Goal: Task Accomplishment & Management: Manage account settings

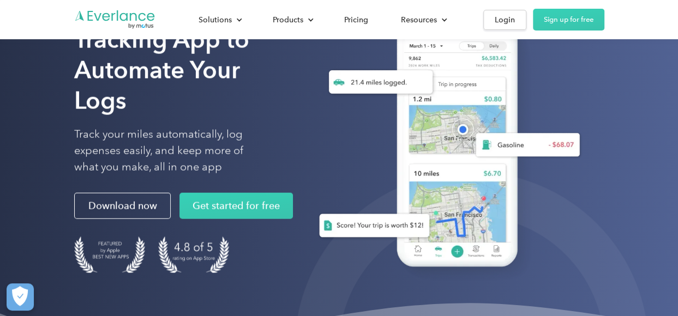
scroll to position [121, 0]
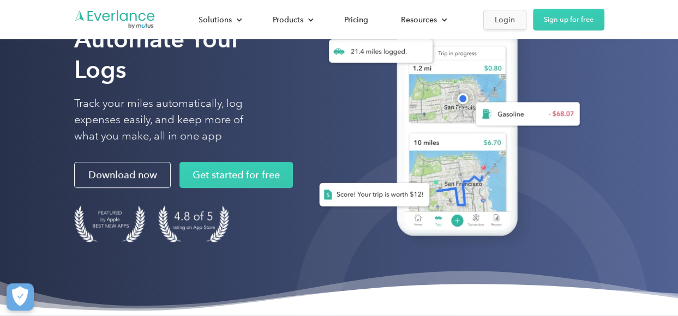
click at [507, 16] on div "Login" at bounding box center [505, 20] width 20 height 14
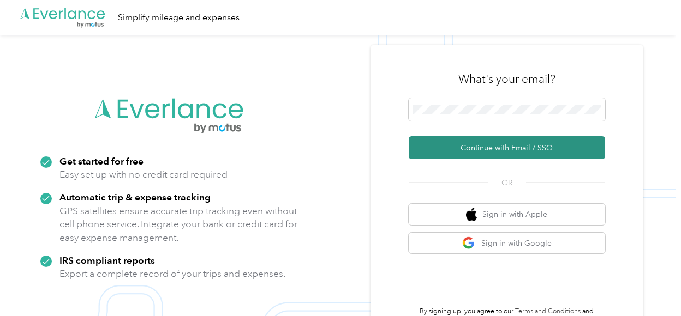
click at [533, 148] on button "Continue with Email / SSO" at bounding box center [507, 147] width 196 height 23
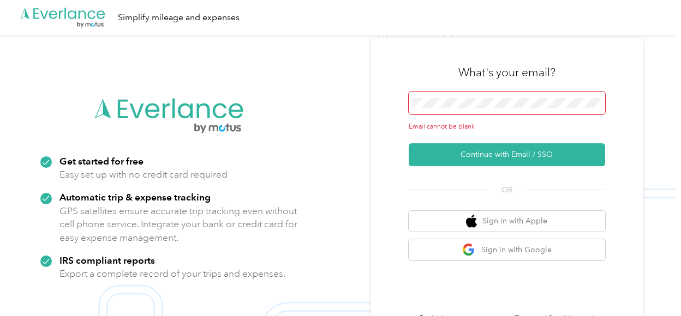
click at [481, 90] on div "What's your email?" at bounding box center [507, 72] width 196 height 38
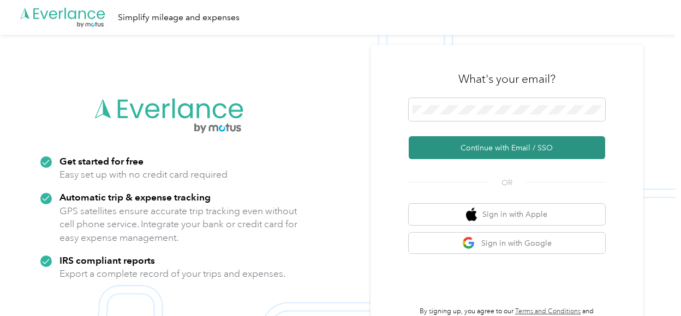
click at [478, 152] on button "Continue with Email / SSO" at bounding box center [507, 147] width 196 height 23
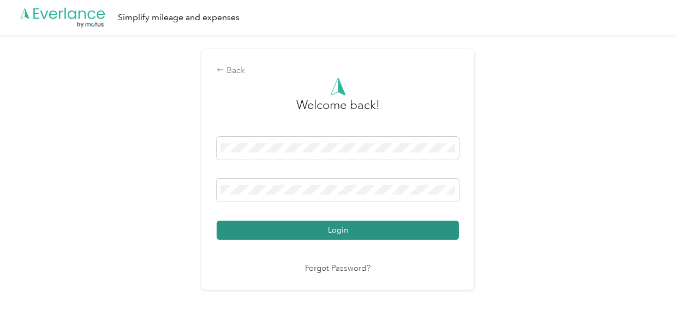
click at [338, 230] on button "Login" at bounding box center [338, 230] width 242 height 19
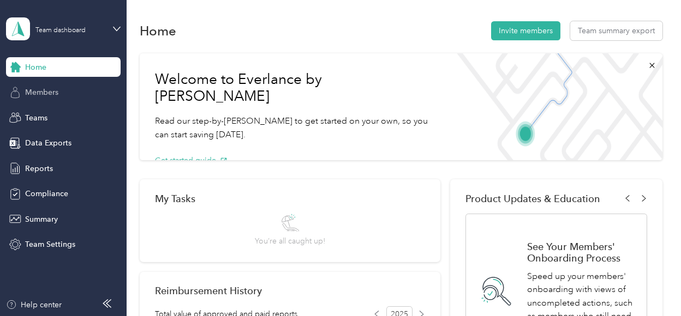
click at [56, 91] on span "Members" at bounding box center [41, 92] width 33 height 11
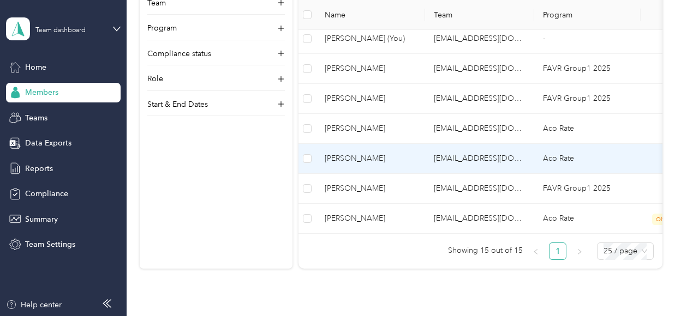
scroll to position [507, 0]
click at [393, 153] on span "[PERSON_NAME]" at bounding box center [371, 159] width 92 height 12
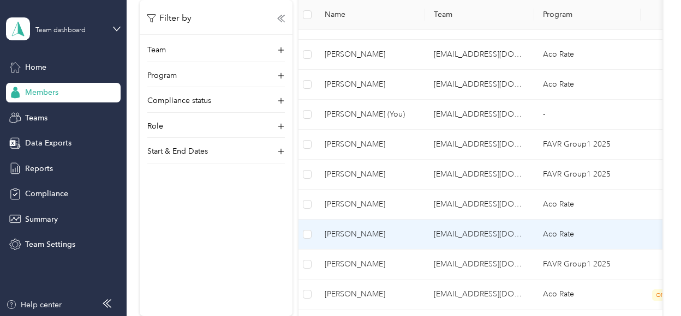
scroll to position [489, 0]
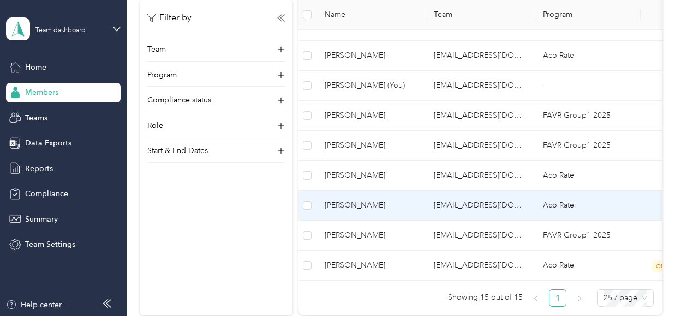
click at [337, 200] on span "[PERSON_NAME]" at bounding box center [371, 206] width 92 height 12
click at [337, 316] on div "Drag to resize Click to close Loading member data" at bounding box center [337, 316] width 675 height 0
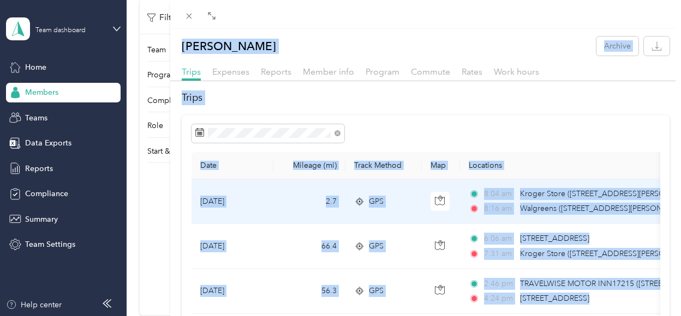
drag, startPoint x: 337, startPoint y: 200, endPoint x: 372, endPoint y: 89, distance: 116.6
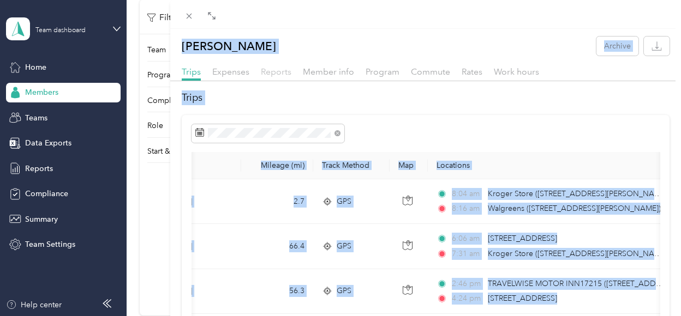
click at [286, 70] on span "Reports" at bounding box center [276, 72] width 31 height 10
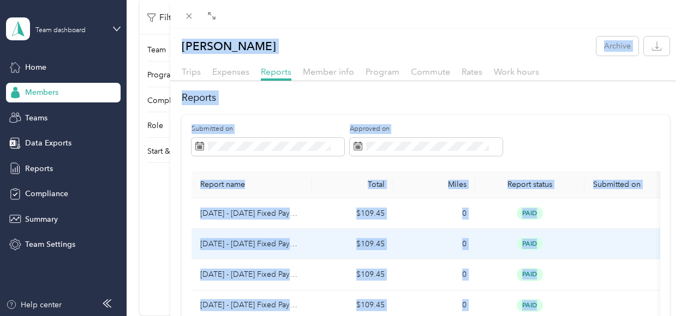
click at [314, 258] on td "$109.45" at bounding box center [352, 244] width 82 height 31
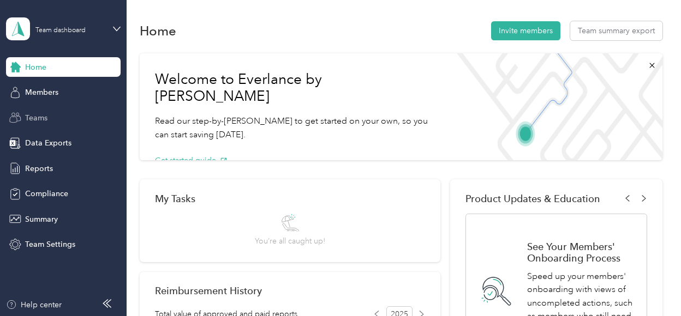
click at [51, 114] on div "Teams" at bounding box center [63, 118] width 115 height 20
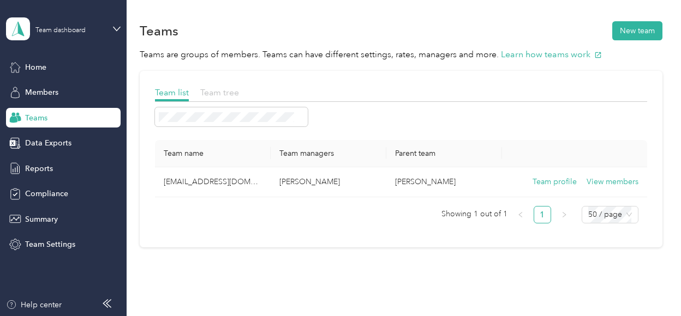
click at [225, 95] on span "Team tree" at bounding box center [219, 92] width 39 height 10
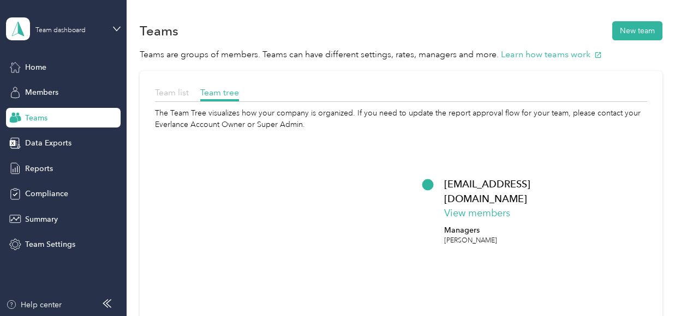
click at [185, 97] on span "Team list" at bounding box center [172, 92] width 34 height 10
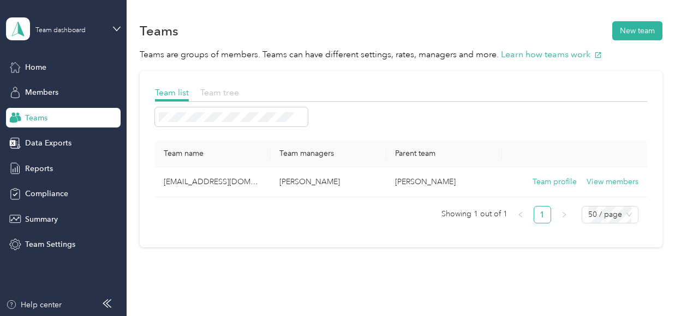
click at [221, 92] on span "Team tree" at bounding box center [219, 92] width 39 height 10
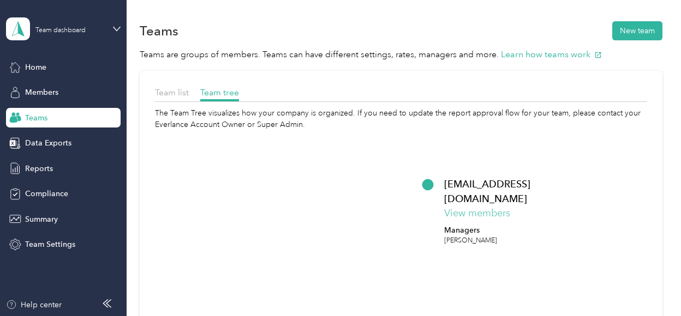
click at [476, 206] on button "View members" at bounding box center [477, 213] width 66 height 15
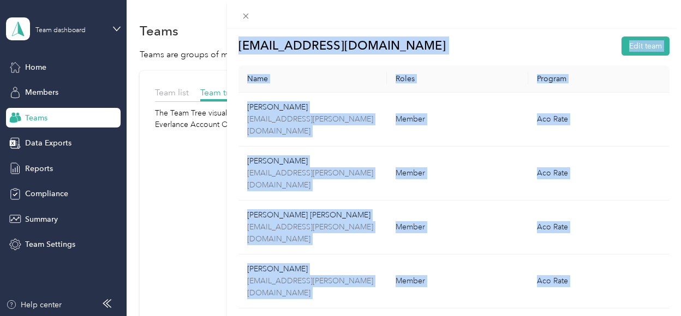
click at [199, 225] on div "[EMAIL_ADDRESS][DOMAIN_NAME] Edit team Name Roles Program [PERSON_NAME] [EMAIL_…" at bounding box center [340, 158] width 681 height 316
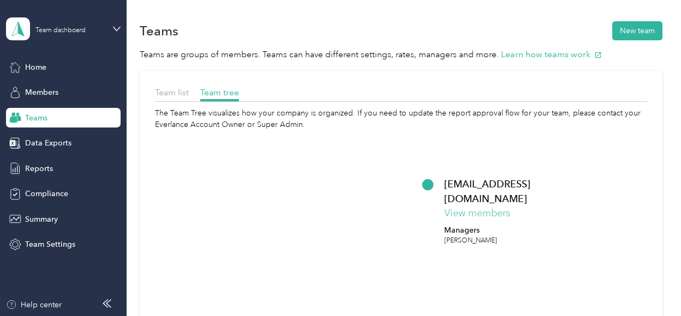
click at [463, 206] on button "View members" at bounding box center [477, 213] width 66 height 15
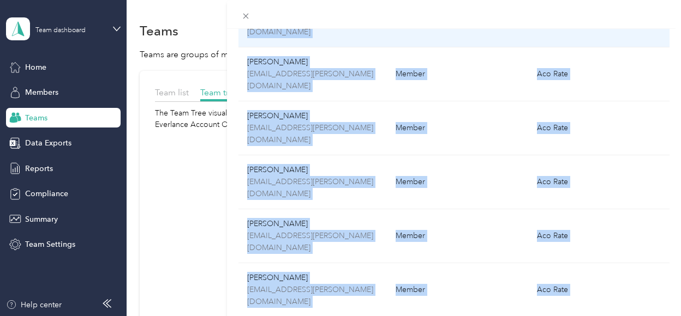
scroll to position [243, 0]
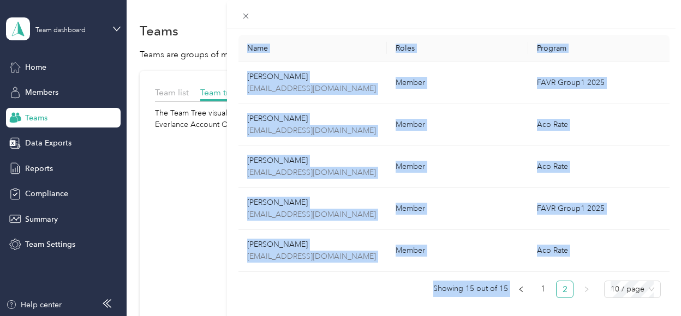
scroll to position [46, 0]
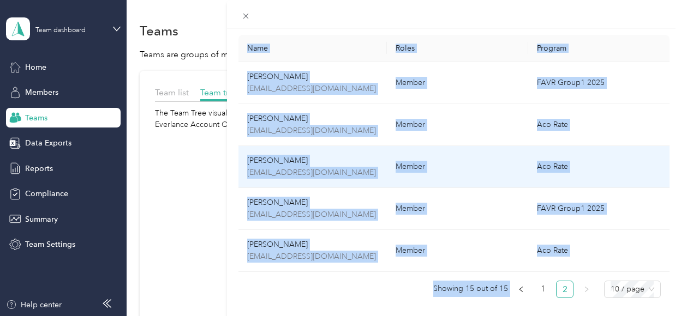
click at [383, 148] on td "[PERSON_NAME] [EMAIL_ADDRESS][DOMAIN_NAME]" at bounding box center [312, 167] width 148 height 42
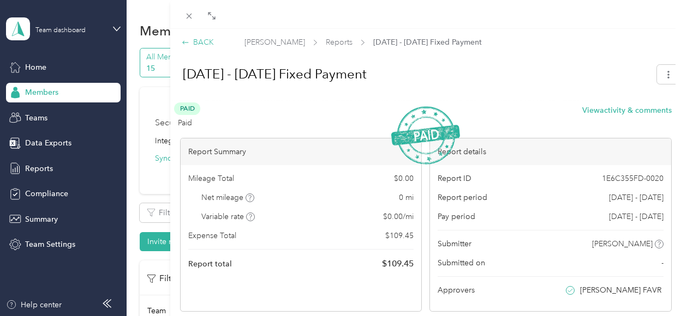
click at [199, 38] on div "BACK" at bounding box center [198, 42] width 32 height 11
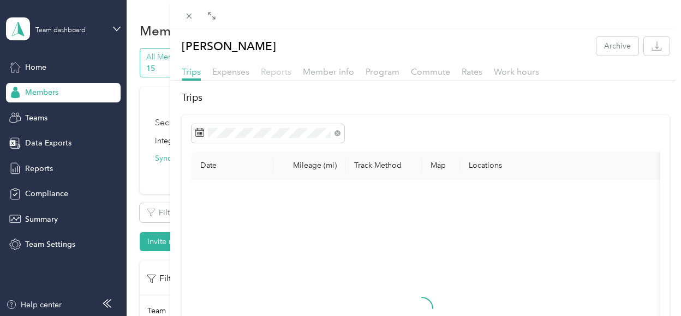
click at [278, 68] on span "Reports" at bounding box center [276, 72] width 31 height 10
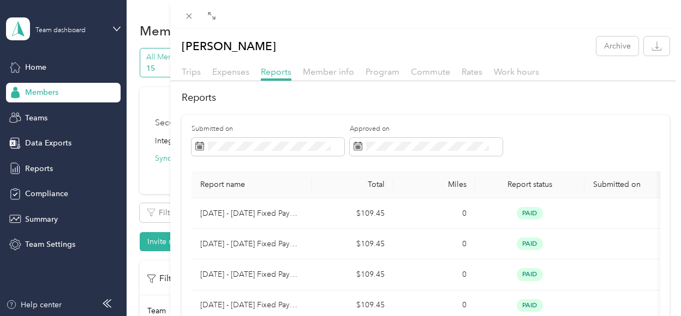
click at [275, 97] on h2 "Reports" at bounding box center [426, 98] width 488 height 15
click at [190, 14] on icon at bounding box center [188, 15] width 9 height 9
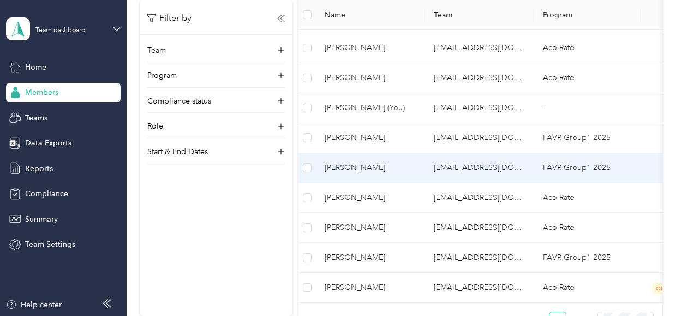
scroll to position [578, 0]
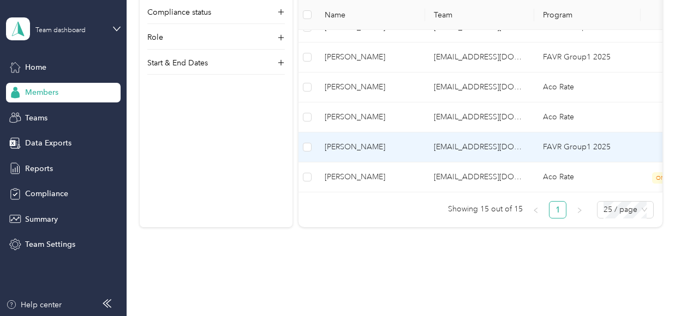
click at [351, 145] on span "[PERSON_NAME]" at bounding box center [371, 147] width 92 height 12
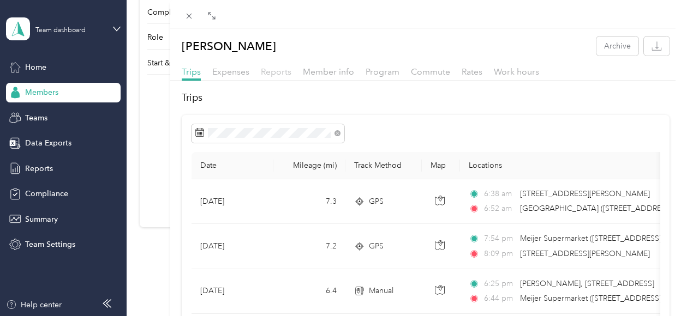
click at [286, 73] on span "Reports" at bounding box center [276, 72] width 31 height 10
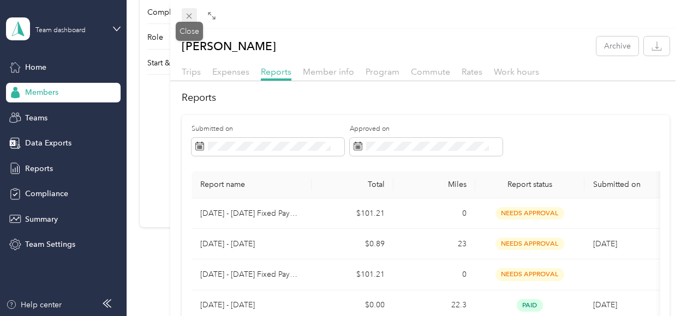
click at [191, 16] on icon at bounding box center [188, 15] width 9 height 9
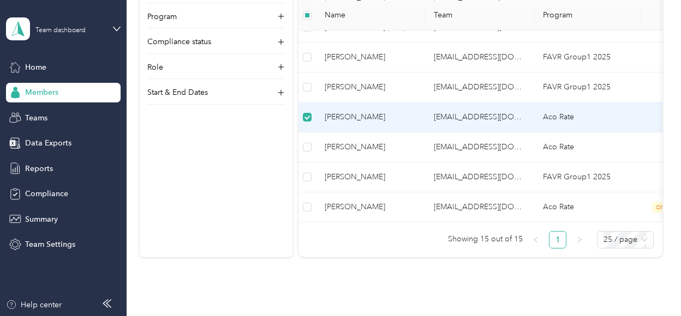
scroll to position [518, 0]
click at [460, 116] on td "[EMAIL_ADDRESS][DOMAIN_NAME]" at bounding box center [479, 119] width 109 height 30
click at [430, 107] on td "[EMAIL_ADDRESS][DOMAIN_NAME]" at bounding box center [479, 119] width 109 height 30
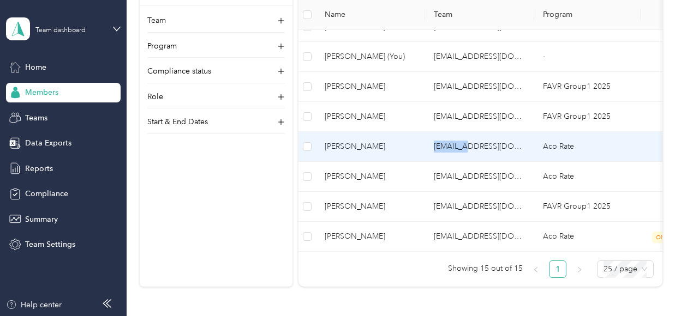
scroll to position [548, 0]
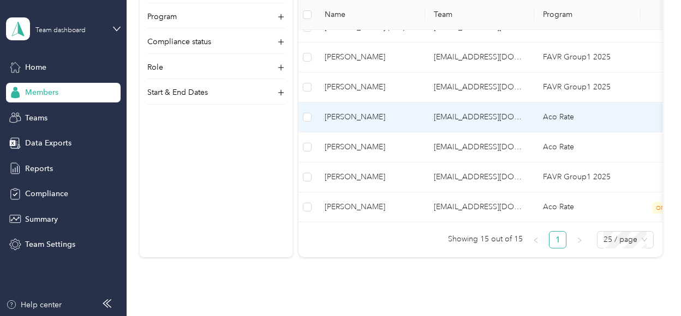
click at [382, 113] on span "[PERSON_NAME]" at bounding box center [371, 117] width 92 height 12
click at [382, 316] on div "Drag to resize Click to close Loading member data" at bounding box center [337, 316] width 675 height 0
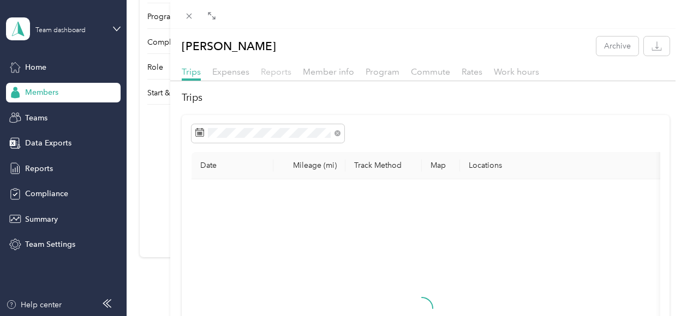
click at [270, 71] on span "Reports" at bounding box center [276, 72] width 31 height 10
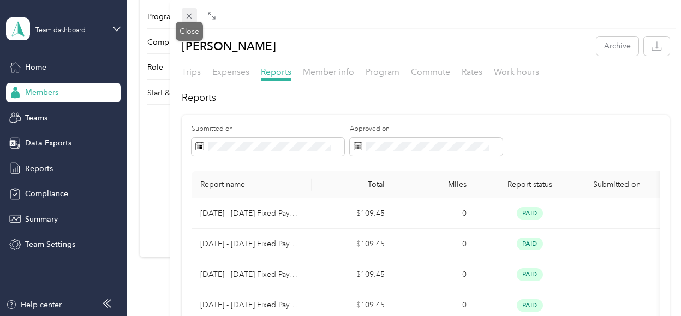
click at [190, 16] on icon at bounding box center [188, 15] width 9 height 9
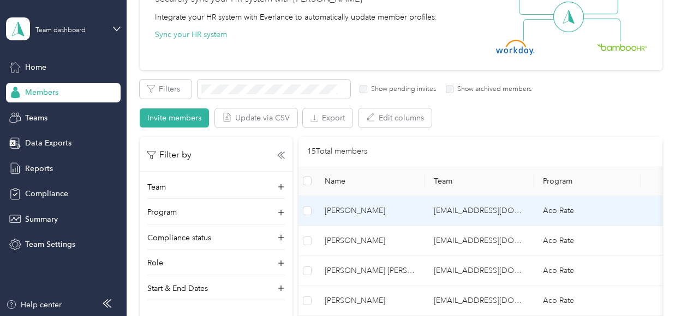
scroll to position [123, 0]
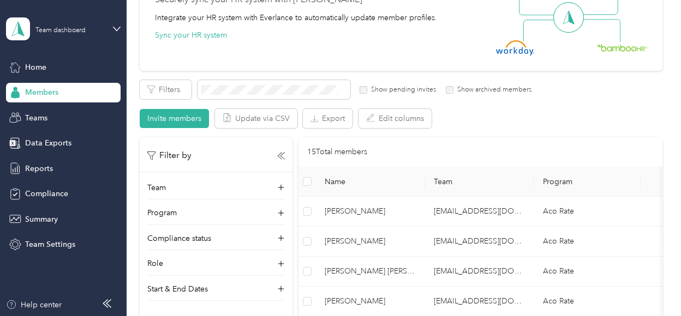
click at [485, 138] on div "15 Total members" at bounding box center [480, 151] width 364 height 29
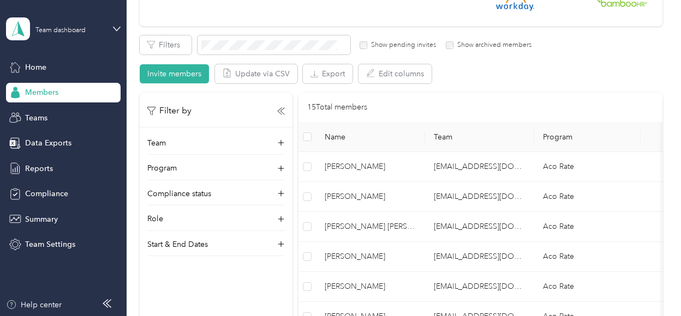
scroll to position [0, 0]
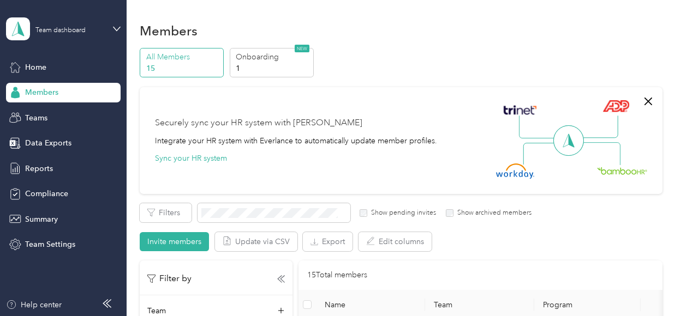
click at [154, 63] on p "15" at bounding box center [183, 68] width 74 height 11
click at [163, 52] on p "All Members" at bounding box center [183, 56] width 74 height 11
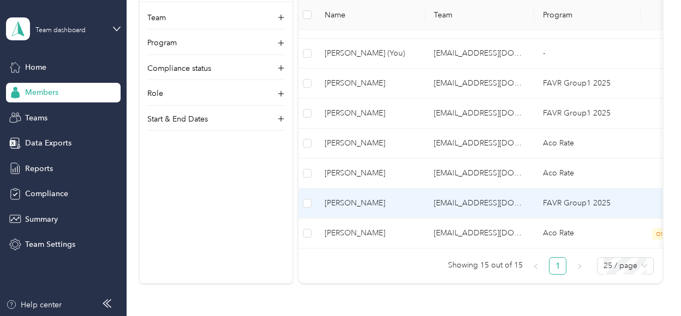
scroll to position [522, 0]
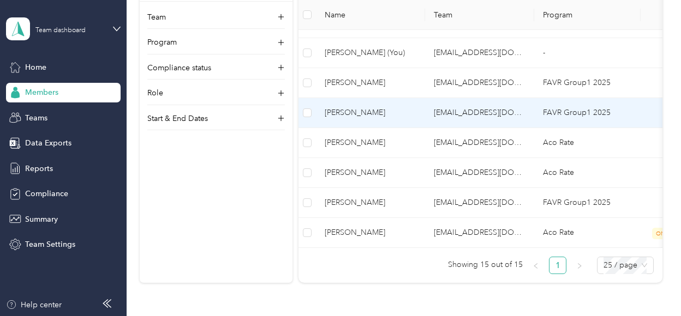
click at [365, 111] on span "[PERSON_NAME]" at bounding box center [371, 113] width 92 height 12
click at [365, 316] on div "Drag to resize Click to close Loading member data" at bounding box center [337, 316] width 675 height 0
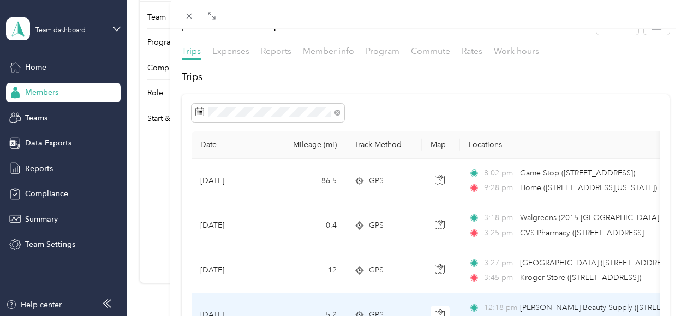
scroll to position [20, 0]
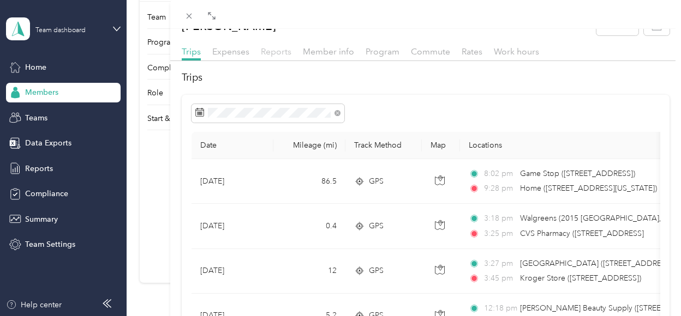
click at [275, 52] on span "Reports" at bounding box center [276, 51] width 31 height 10
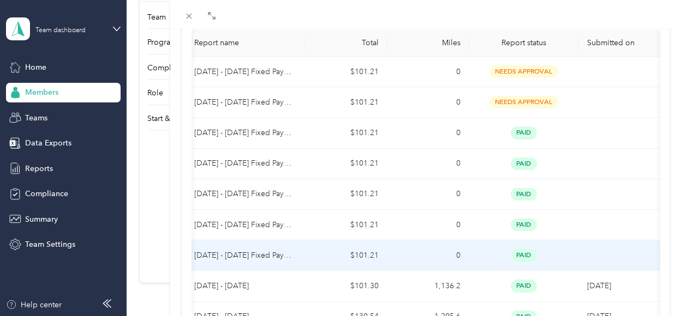
scroll to position [0, 8]
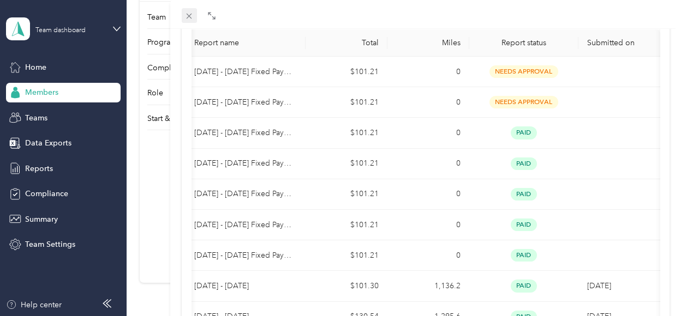
click at [191, 15] on icon at bounding box center [188, 15] width 9 height 9
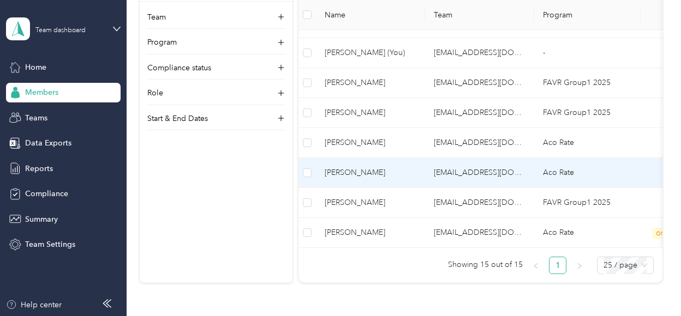
click at [385, 167] on span "[PERSON_NAME]" at bounding box center [371, 173] width 92 height 12
click at [385, 316] on div "Drag to resize Click to close Loading member data" at bounding box center [337, 316] width 675 height 0
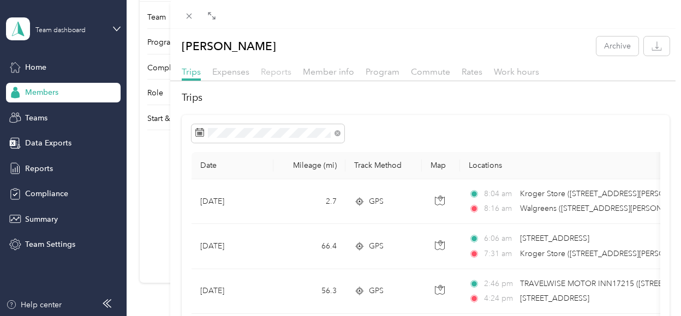
click at [278, 72] on span "Reports" at bounding box center [276, 72] width 31 height 10
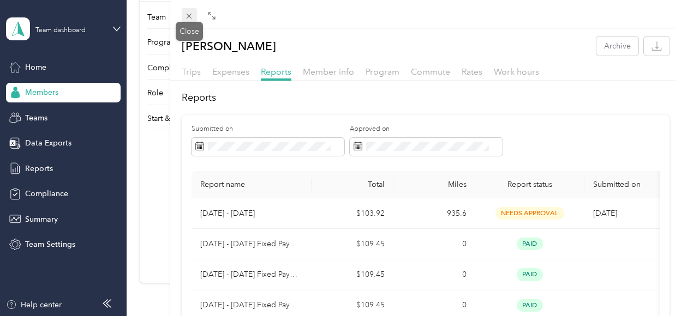
click at [185, 14] on icon at bounding box center [188, 15] width 9 height 9
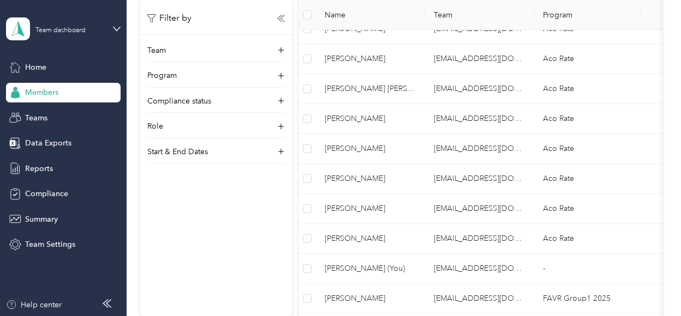
scroll to position [305, 0]
